Goal: Information Seeking & Learning: Learn about a topic

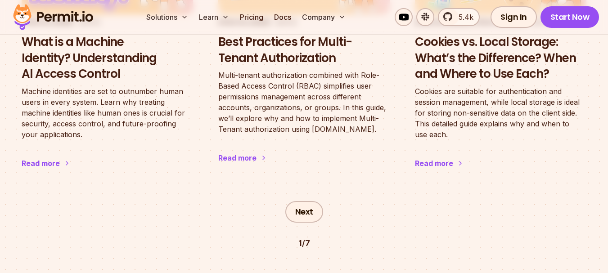
scroll to position [1271, 0]
click at [250, 161] on div "Read more" at bounding box center [237, 157] width 38 height 11
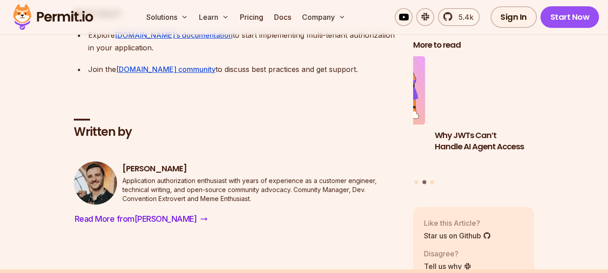
scroll to position [6873, 0]
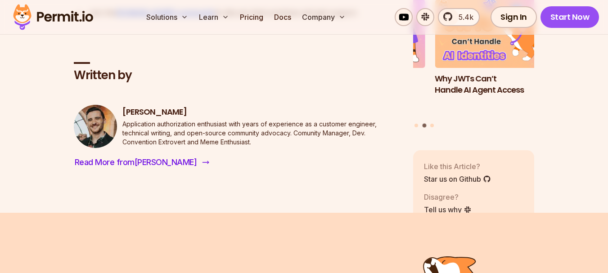
click at [150, 169] on span "Read More from Daniel" at bounding box center [136, 162] width 122 height 13
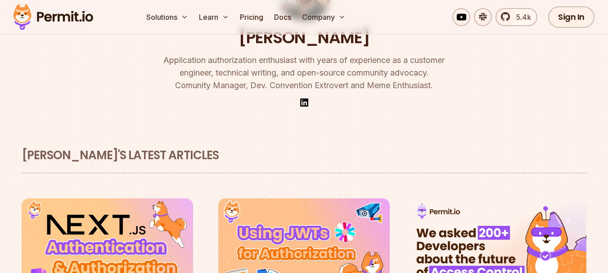
scroll to position [114, 0]
click at [306, 101] on img at bounding box center [304, 102] width 11 height 11
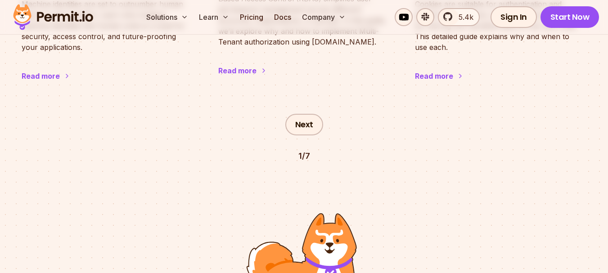
scroll to position [1357, 0]
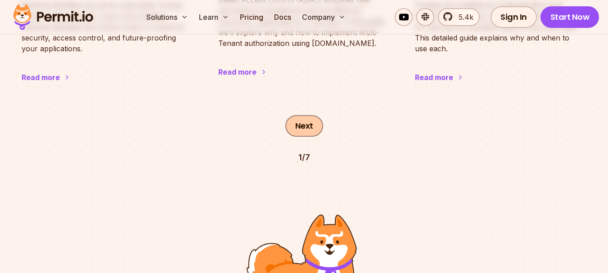
click at [304, 125] on link "Next" at bounding box center [304, 126] width 38 height 22
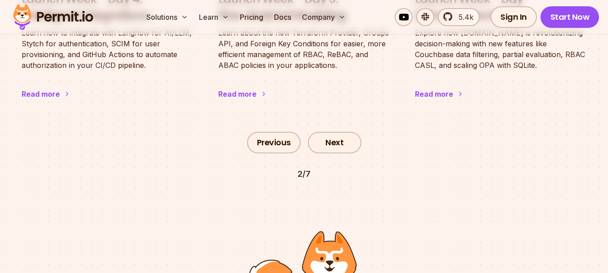
scroll to position [1362, 0]
click at [323, 131] on link "Next" at bounding box center [335, 142] width 54 height 22
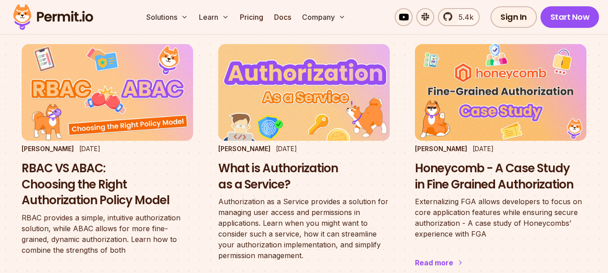
scroll to position [577, 0]
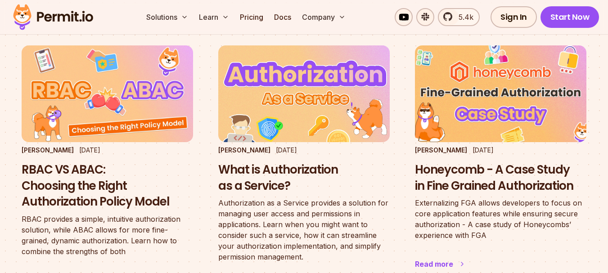
click at [470, 166] on h3 "Honeycomb - A Case Study in Fine Grained Authorization" at bounding box center [500, 178] width 171 height 32
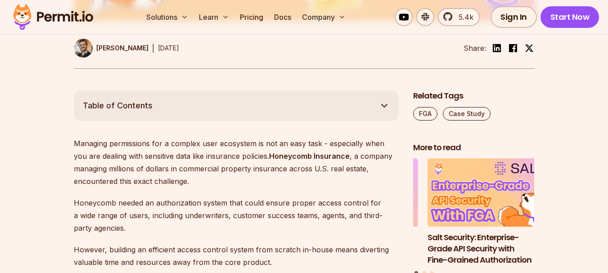
scroll to position [442, 0]
click at [385, 103] on icon "button" at bounding box center [384, 105] width 11 height 11
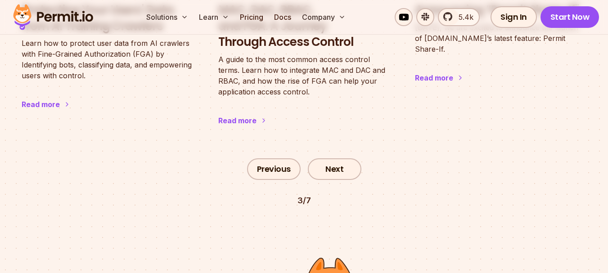
scroll to position [1325, 0]
click at [350, 165] on div "Previous Next 3 / 7" at bounding box center [304, 174] width 564 height 63
click at [344, 160] on link "Next" at bounding box center [335, 169] width 54 height 22
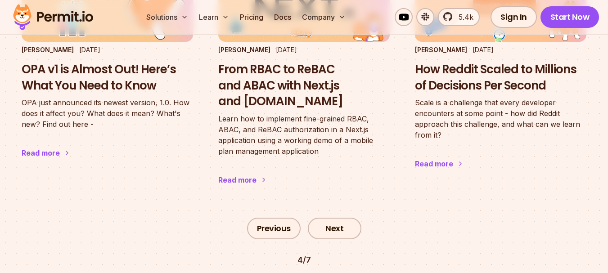
scroll to position [1221, 0]
click at [340, 226] on link "Next" at bounding box center [335, 229] width 54 height 22
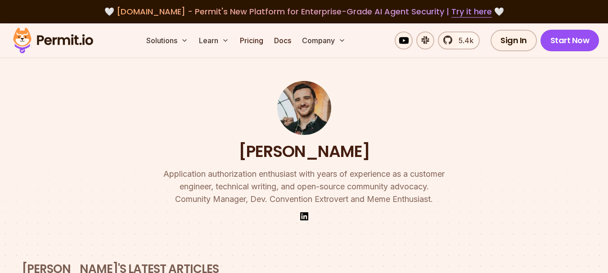
scroll to position [225, 0]
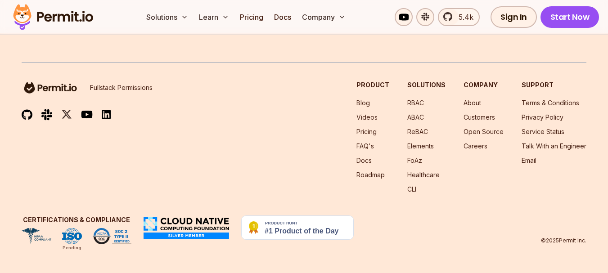
scroll to position [263, 0]
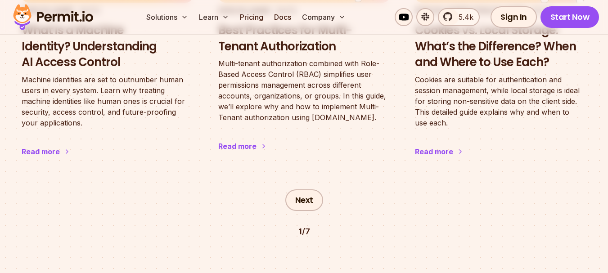
scroll to position [1271, 0]
